Goal: Navigation & Orientation: Find specific page/section

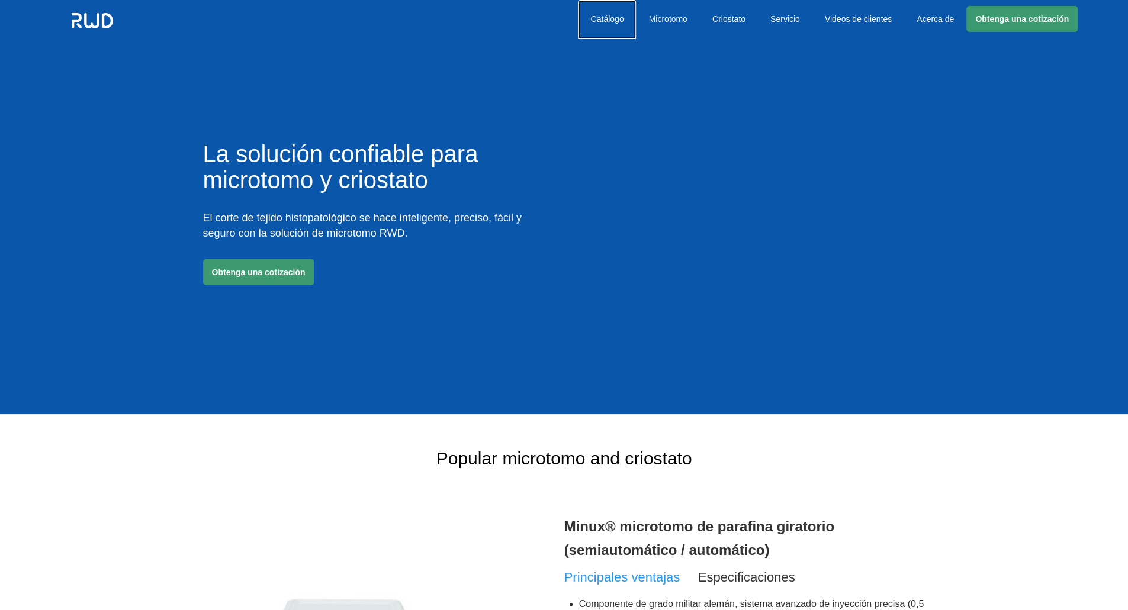
click at [613, 17] on link "Catálogo" at bounding box center [607, 19] width 58 height 39
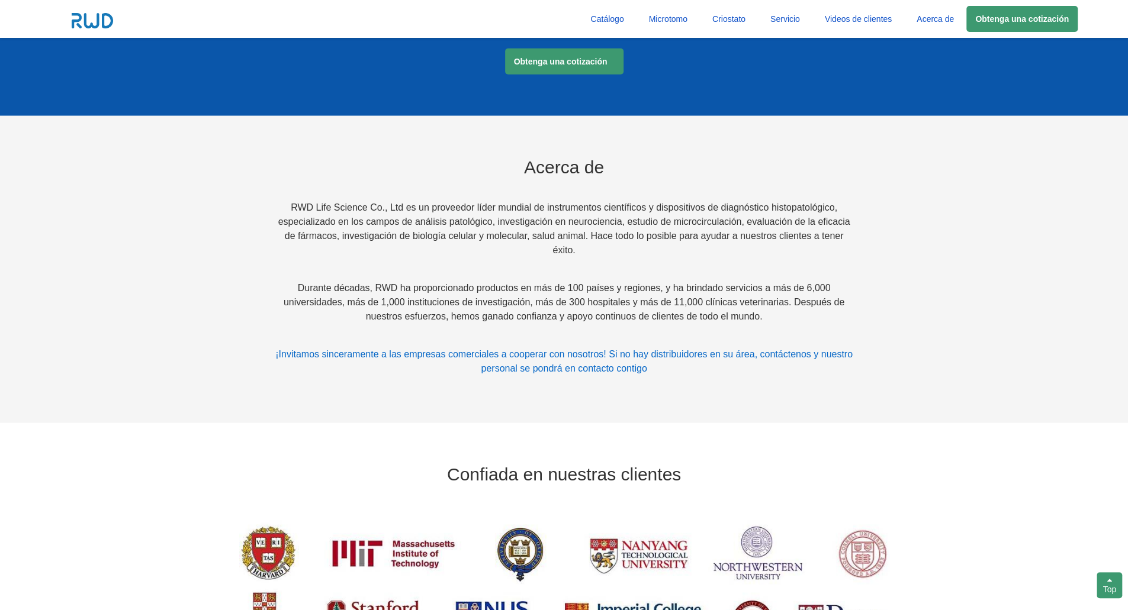
scroll to position [2320, 0]
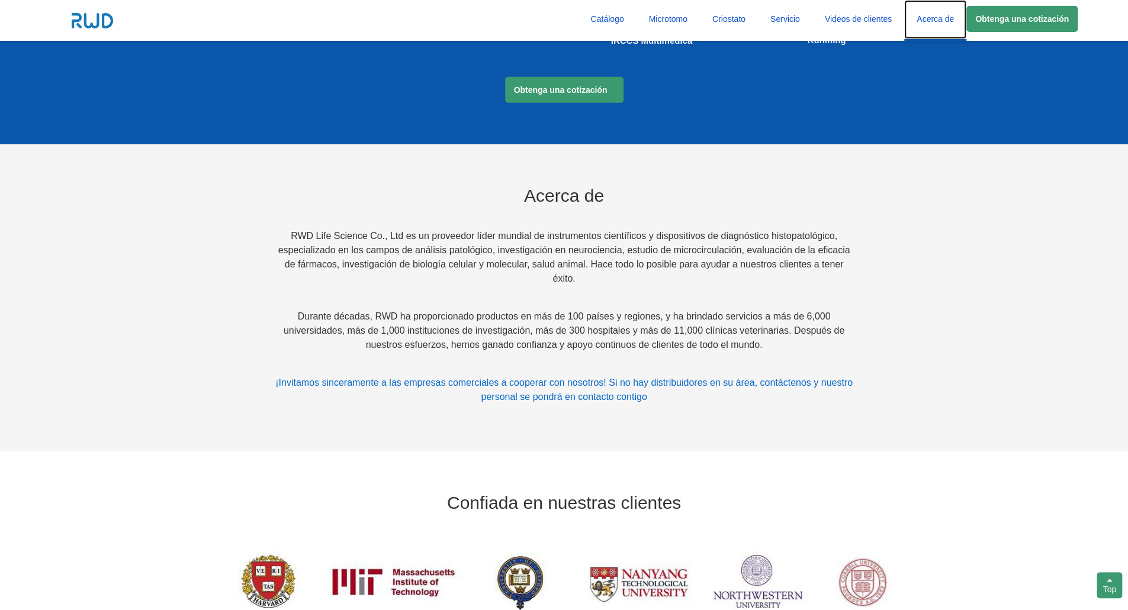
click at [928, 18] on link "Acerca de" at bounding box center [935, 19] width 62 height 39
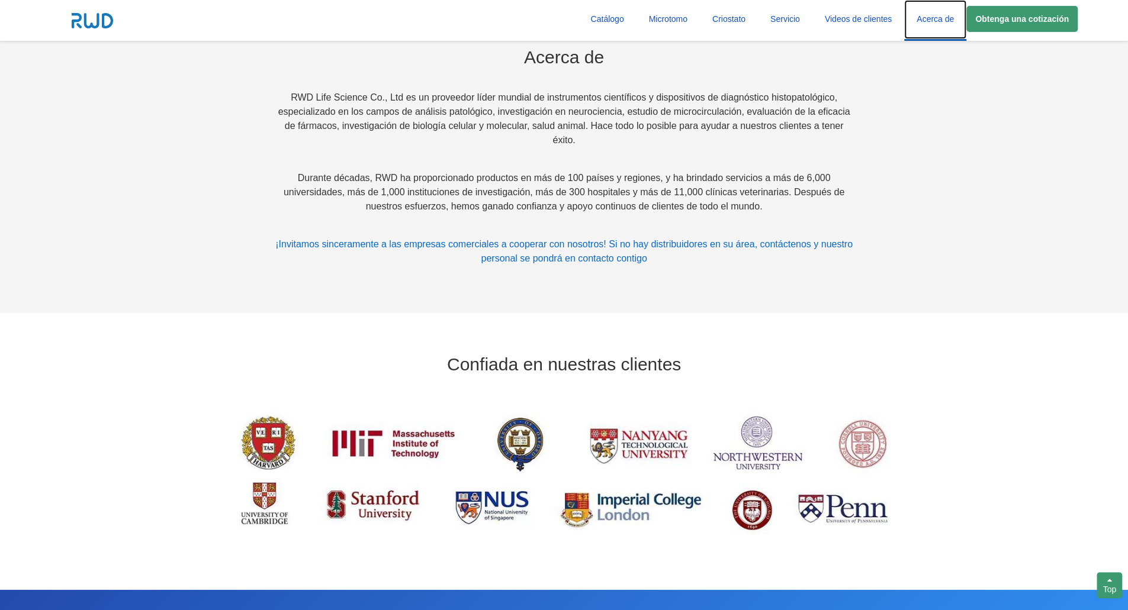
scroll to position [2464, 0]
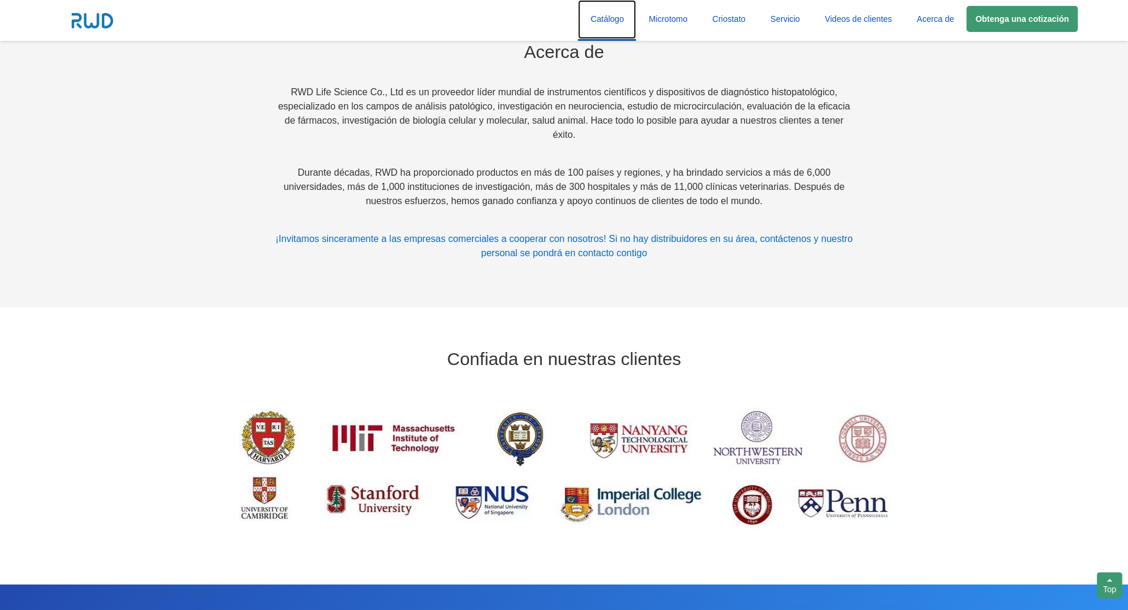
click at [622, 16] on link "Catálogo" at bounding box center [607, 19] width 58 height 39
